Goal: Task Accomplishment & Management: Manage account settings

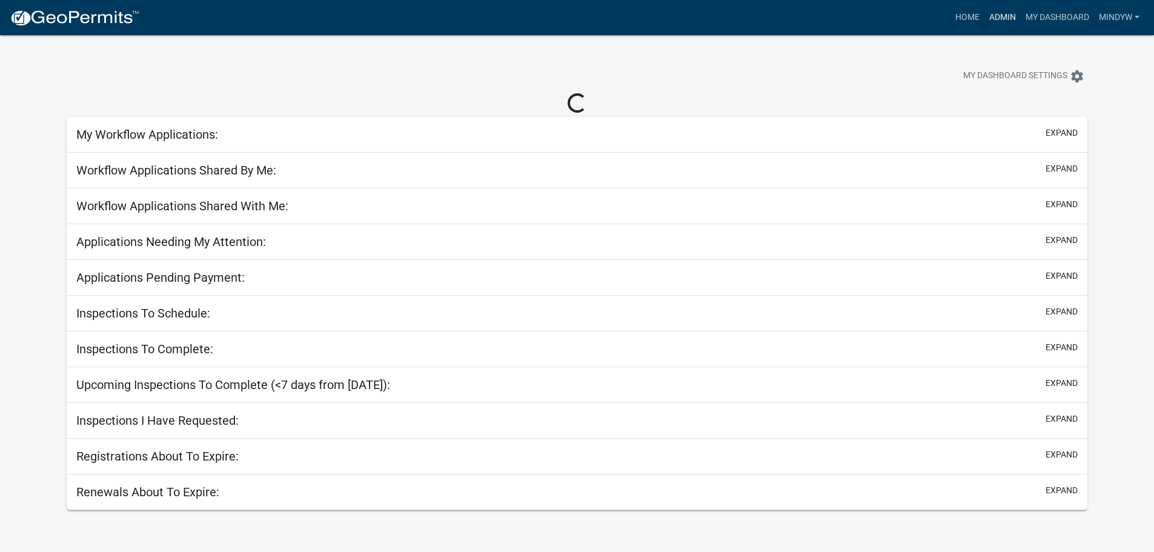
click at [996, 19] on link "Admin" at bounding box center [1002, 17] width 36 height 23
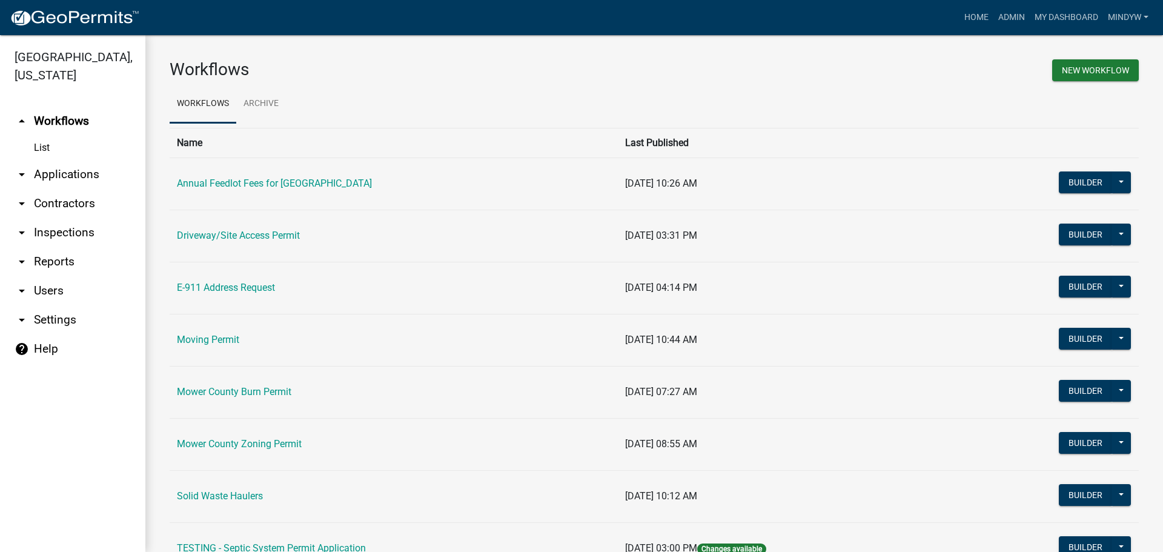
click at [230, 454] on td "Mower County Zoning Permit" at bounding box center [394, 444] width 448 height 52
click at [230, 447] on link "Mower County Zoning Permit" at bounding box center [239, 444] width 125 height 12
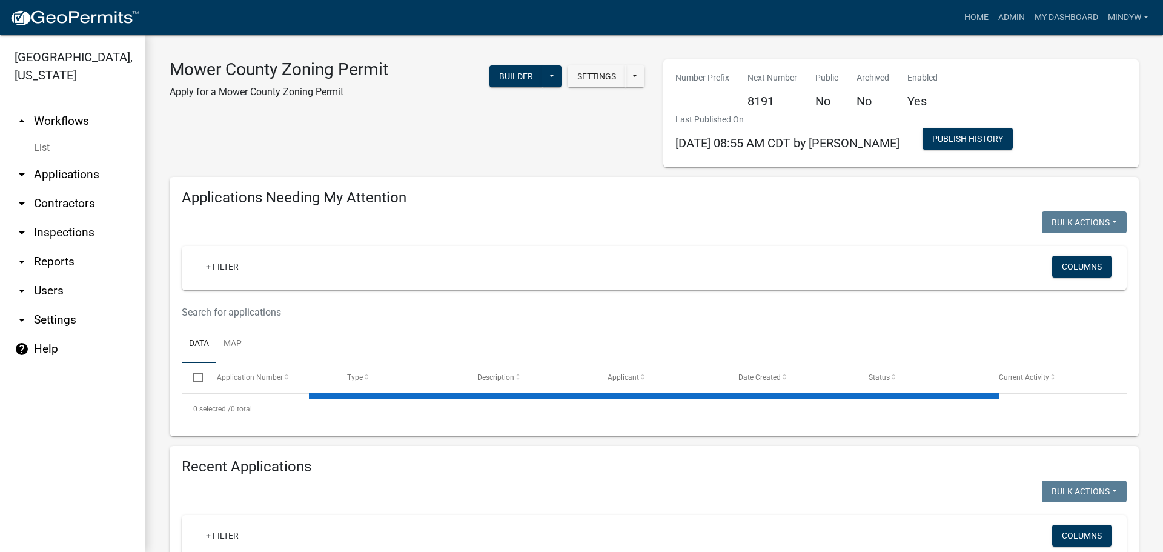
select select "1: 25"
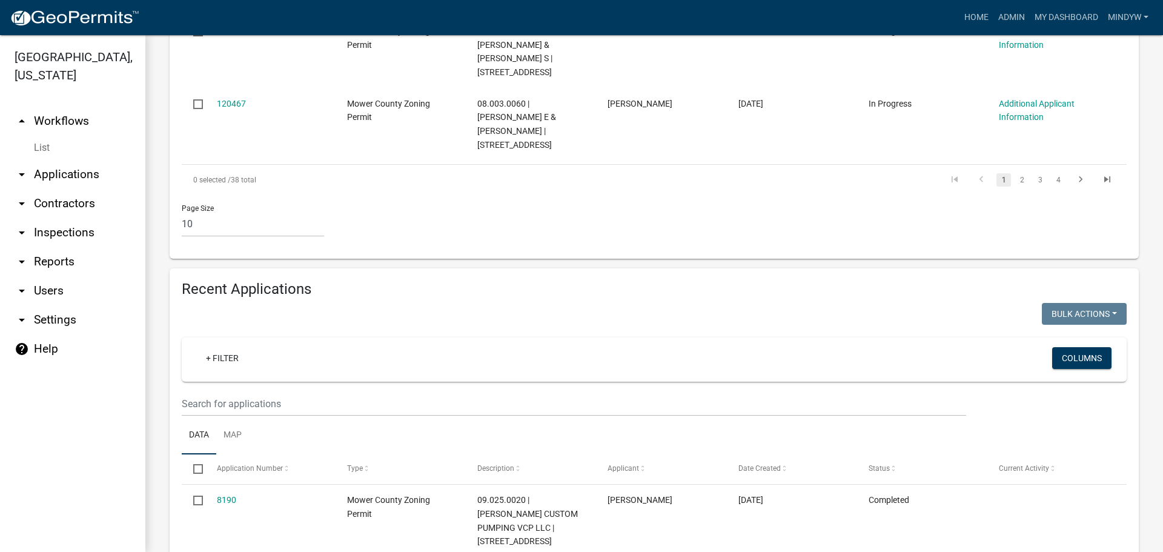
scroll to position [969, 0]
